Goal: Task Accomplishment & Management: Manage account settings

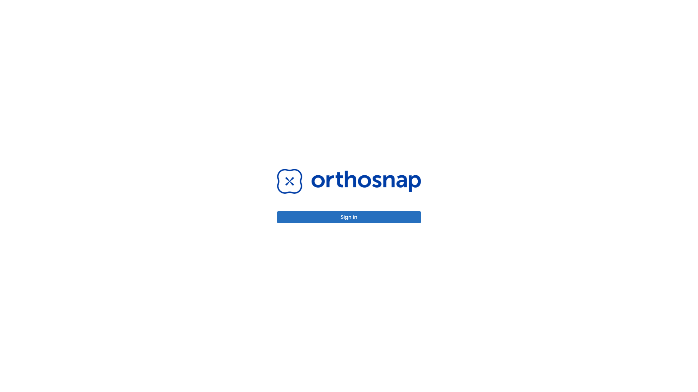
click at [349, 217] on button "Sign in" at bounding box center [349, 217] width 144 height 12
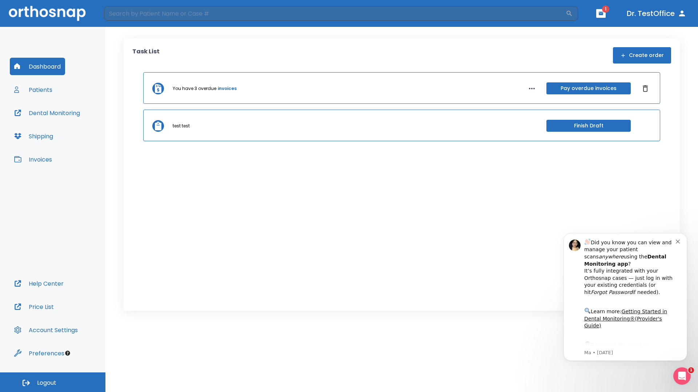
click at [53, 383] on span "Logout" at bounding box center [46, 383] width 19 height 8
